Goal: Check status: Check status

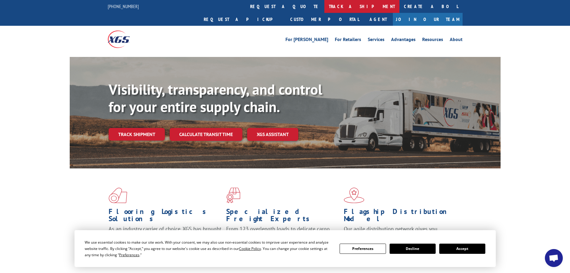
click at [324, 6] on link "track a shipment" at bounding box center [361, 6] width 75 height 13
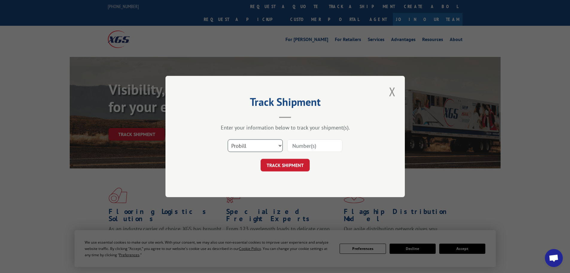
click at [251, 145] on select "Select category... Probill BOL PO" at bounding box center [255, 145] width 55 height 13
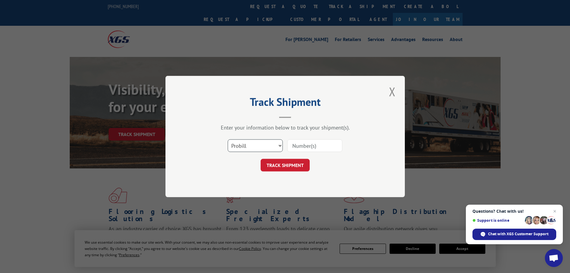
select select "bol"
click at [228, 139] on select "Select category... Probill BOL PO" at bounding box center [255, 145] width 55 height 13
click at [292, 146] on input at bounding box center [314, 145] width 55 height 13
paste input "4896230"
type input "4896230"
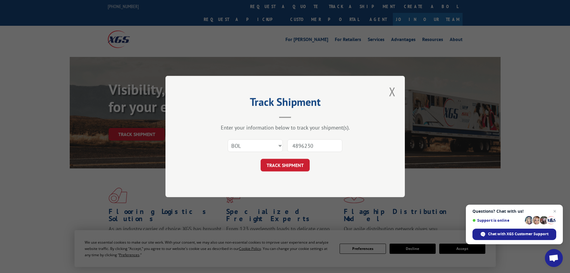
click button "TRACK SHIPMENT" at bounding box center [285, 165] width 49 height 13
